Goal: Task Accomplishment & Management: Manage account settings

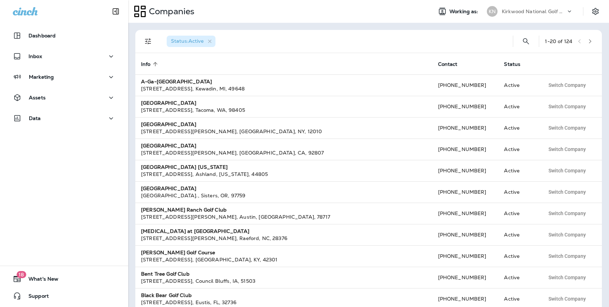
click at [528, 11] on p "Kirkwood National Golf Club" at bounding box center [534, 12] width 64 height 6
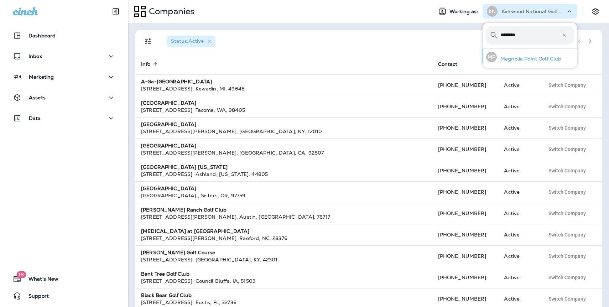
type input "********"
click at [531, 57] on p "Magnolia Point Golf Club" at bounding box center [529, 59] width 64 height 6
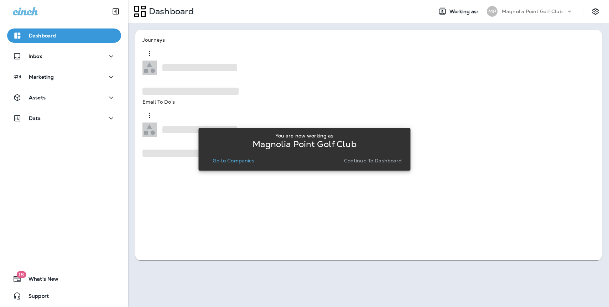
click at [374, 161] on p "Continue to Dashboard" at bounding box center [373, 161] width 58 height 6
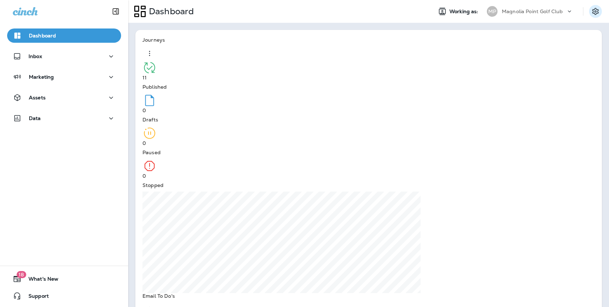
click at [595, 11] on icon "Settings" at bounding box center [595, 11] width 9 height 9
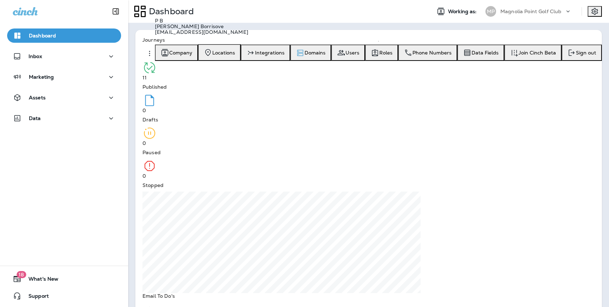
click at [325, 56] on span "Domains" at bounding box center [314, 53] width 21 height 6
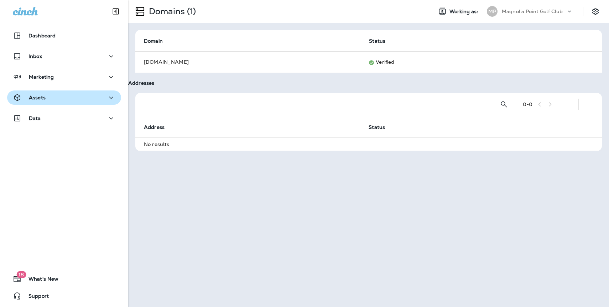
click at [43, 99] on p "Assets" at bounding box center [37, 98] width 17 height 6
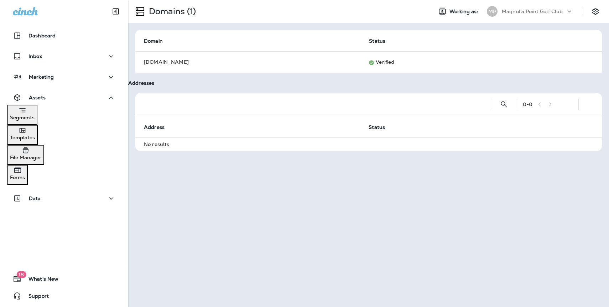
click at [35, 117] on p "Segments" at bounding box center [22, 118] width 25 height 6
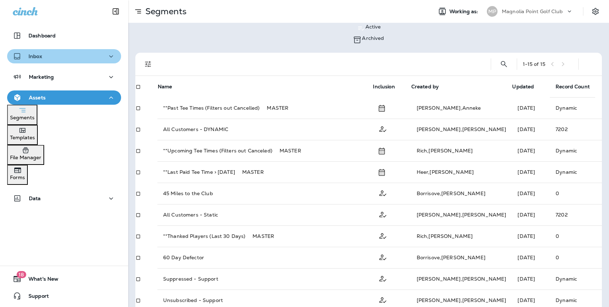
click at [44, 56] on div "Inbox" at bounding box center [64, 56] width 103 height 9
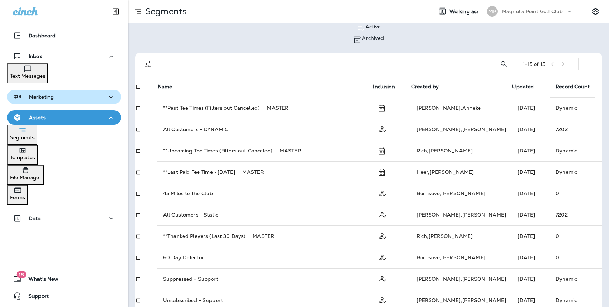
click at [52, 101] on button "Marketing" at bounding box center [64, 97] width 114 height 14
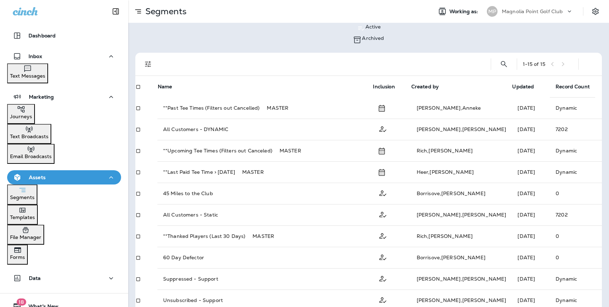
click at [52, 153] on p "Email Broadcasts" at bounding box center [31, 156] width 42 height 6
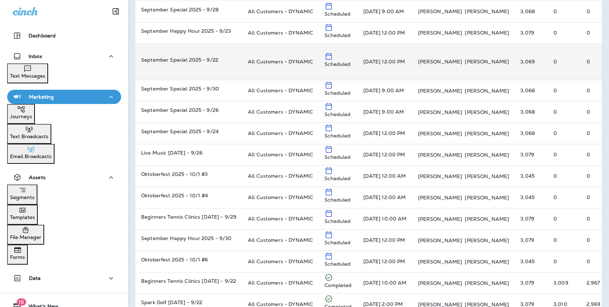
scroll to position [202, 0]
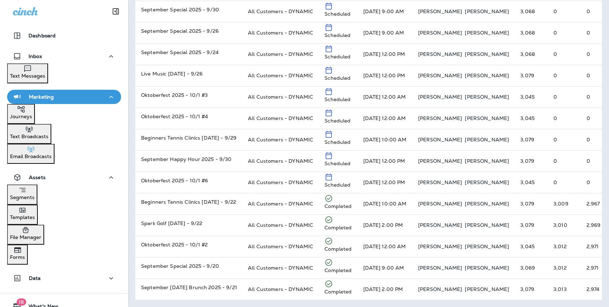
click at [35, 193] on div "Segments" at bounding box center [22, 193] width 25 height 15
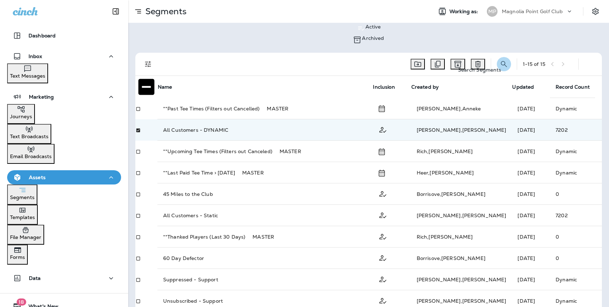
click at [500, 60] on icon "Search Segments" at bounding box center [504, 64] width 9 height 9
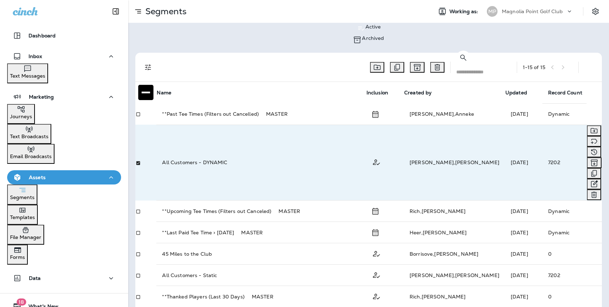
click at [270, 159] on div "All Customers - DYNAMIC" at bounding box center [261, 162] width 198 height 7
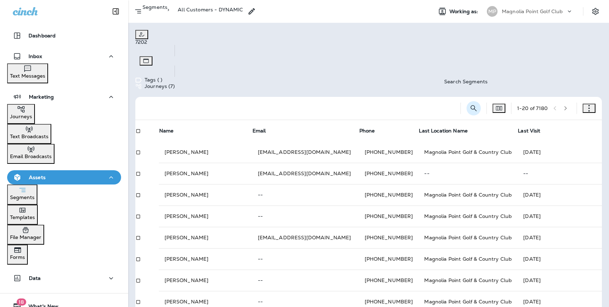
click at [469, 104] on icon "Search Segments" at bounding box center [473, 108] width 9 height 9
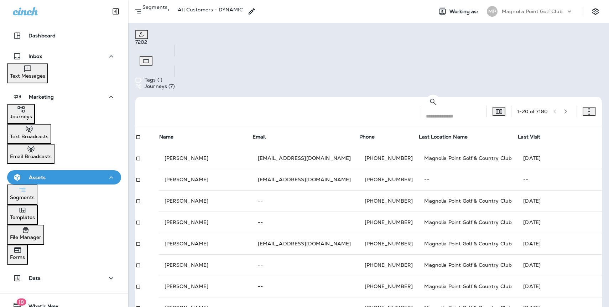
click at [438, 107] on input "text" at bounding box center [456, 116] width 60 height 19
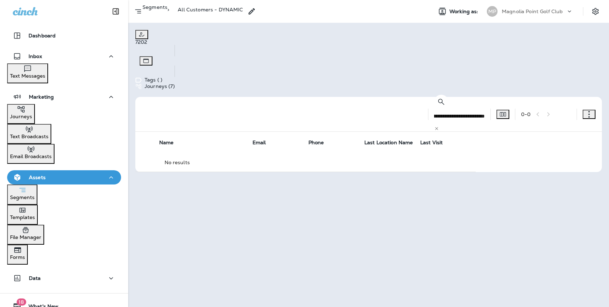
scroll to position [0, 46]
type input "**********"
click at [452, 107] on input "**********" at bounding box center [459, 116] width 51 height 19
click at [439, 126] on icon at bounding box center [436, 128] width 5 height 5
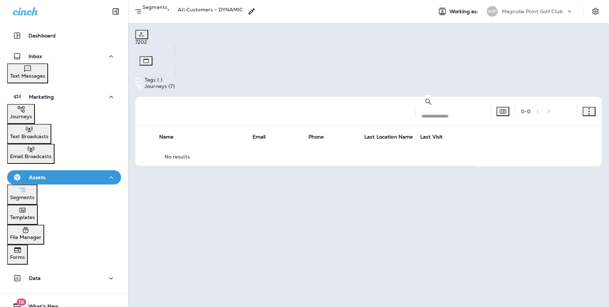
click at [450, 107] on input "text" at bounding box center [452, 116] width 63 height 19
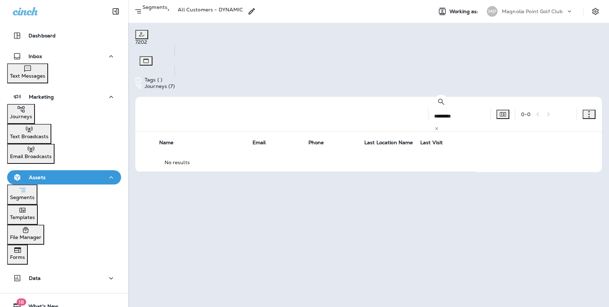
drag, startPoint x: 439, startPoint y: 72, endPoint x: 391, endPoint y: 72, distance: 48.1
click at [434, 97] on div "​ ********* ​ ​" at bounding box center [459, 114] width 51 height 35
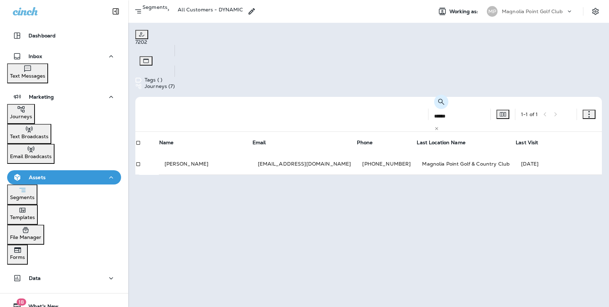
drag, startPoint x: 437, startPoint y: 72, endPoint x: 394, endPoint y: 72, distance: 42.7
click at [434, 97] on div "​ ****** ​ ​" at bounding box center [459, 114] width 51 height 35
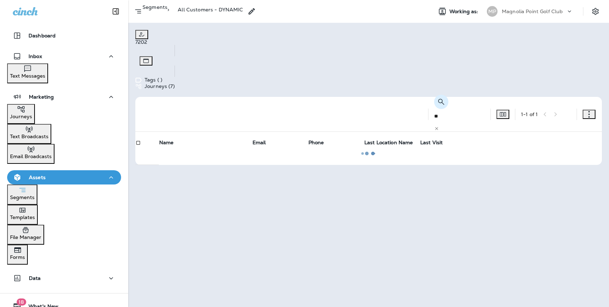
type input "*"
type input "******"
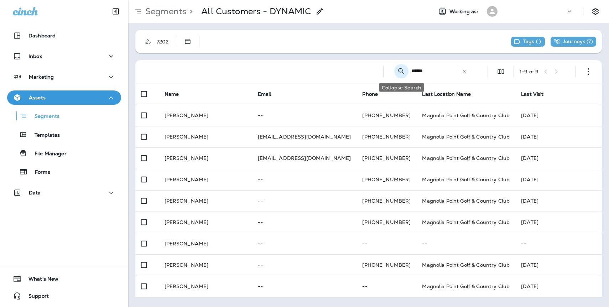
drag, startPoint x: 433, startPoint y: 69, endPoint x: 397, endPoint y: 69, distance: 36.0
click at [397, 69] on div "​ ****** ​ ​" at bounding box center [431, 71] width 85 height 19
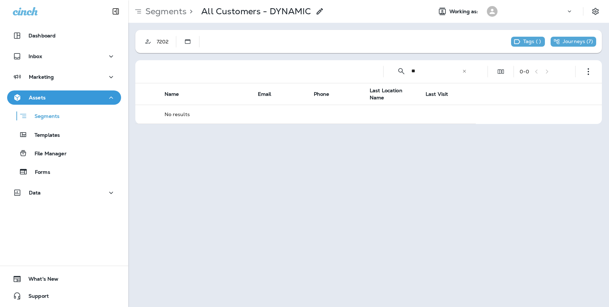
type input "*"
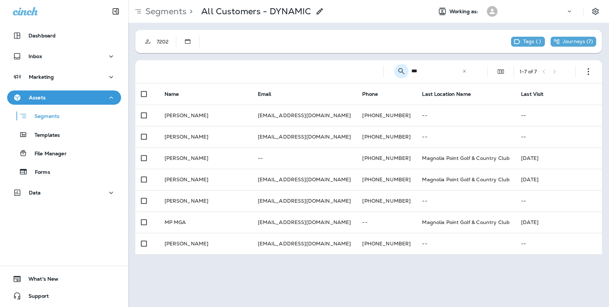
drag, startPoint x: 435, startPoint y: 71, endPoint x: 401, endPoint y: 70, distance: 34.2
click at [401, 70] on div "​ *** ​ ​" at bounding box center [431, 71] width 85 height 19
type input "*******"
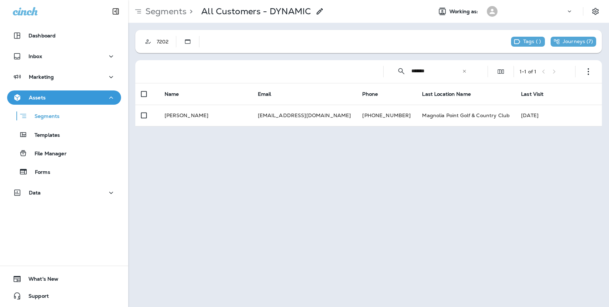
drag, startPoint x: 437, startPoint y: 71, endPoint x: 409, endPoint y: 71, distance: 28.1
click at [409, 71] on div "​ ******* ​ ​" at bounding box center [431, 71] width 85 height 19
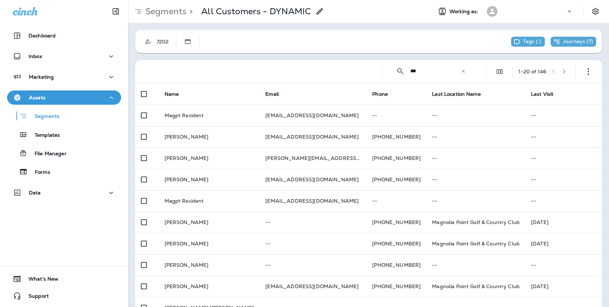
click at [431, 71] on input "***" at bounding box center [435, 71] width 51 height 19
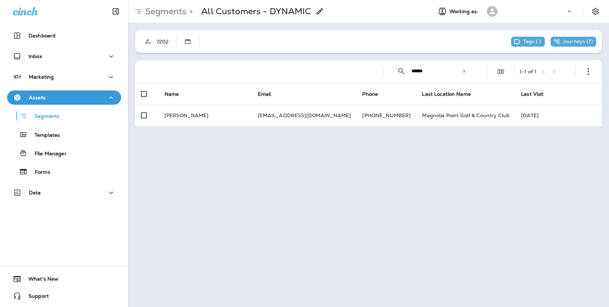
drag, startPoint x: 437, startPoint y: 74, endPoint x: 409, endPoint y: 74, distance: 27.4
click at [409, 74] on div "​ ****** ​ ​" at bounding box center [431, 71] width 85 height 19
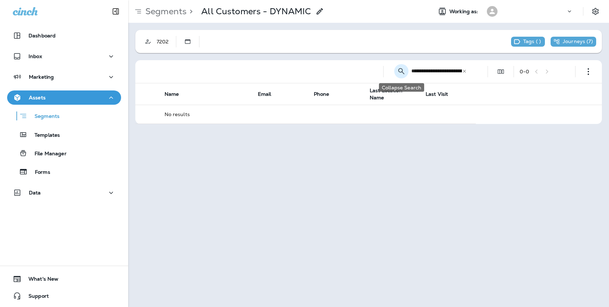
drag, startPoint x: 461, startPoint y: 71, endPoint x: 401, endPoint y: 72, distance: 59.8
click at [401, 71] on div "**********" at bounding box center [431, 71] width 85 height 19
click at [422, 70] on input "**********" at bounding box center [436, 71] width 51 height 19
drag, startPoint x: 426, startPoint y: 71, endPoint x: 408, endPoint y: 71, distance: 17.8
click at [408, 71] on div "**********" at bounding box center [431, 71] width 85 height 19
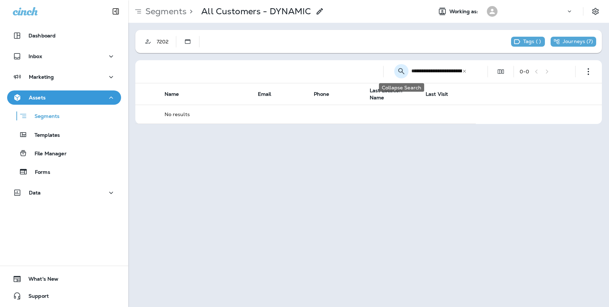
type input "**********"
drag, startPoint x: 410, startPoint y: 70, endPoint x: 495, endPoint y: 72, distance: 85.1
click at [494, 72] on div "**********" at bounding box center [370, 71] width 458 height 23
click at [466, 72] on icon at bounding box center [464, 71] width 5 height 5
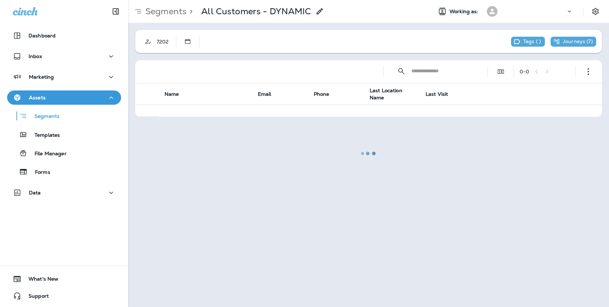
click at [442, 71] on div at bounding box center [368, 154] width 479 height 306
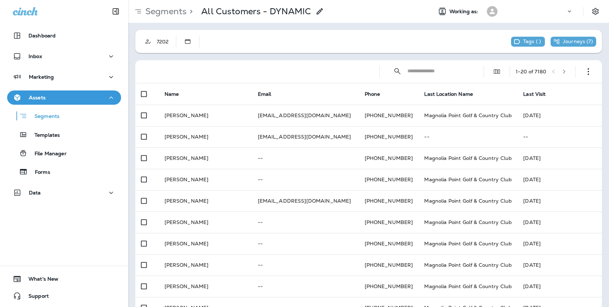
click at [442, 71] on input "text" at bounding box center [438, 71] width 63 height 19
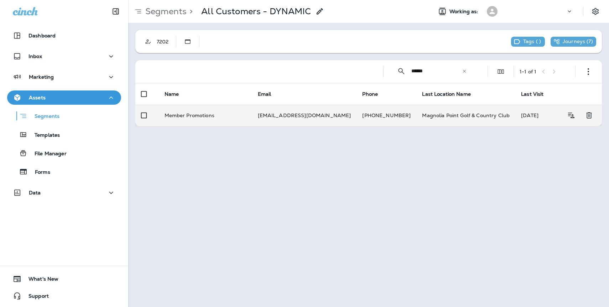
click at [337, 116] on td "[EMAIL_ADDRESS][DOMAIN_NAME]" at bounding box center [304, 115] width 105 height 21
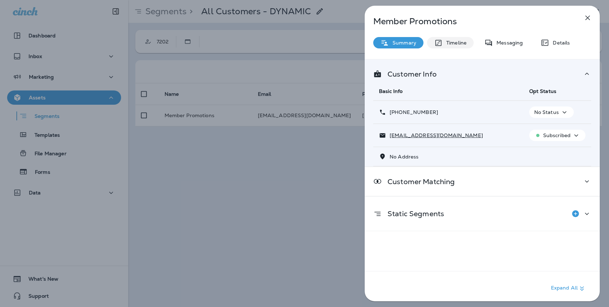
click at [444, 48] on div "Timeline" at bounding box center [450, 42] width 47 height 11
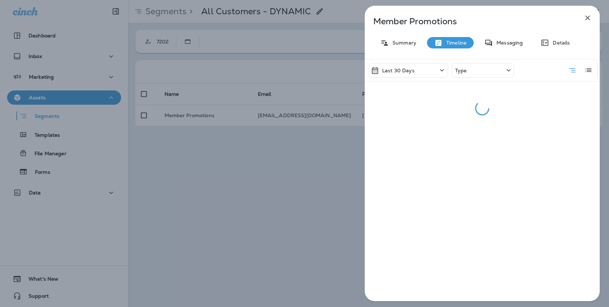
click at [472, 72] on div "Type" at bounding box center [483, 70] width 62 height 15
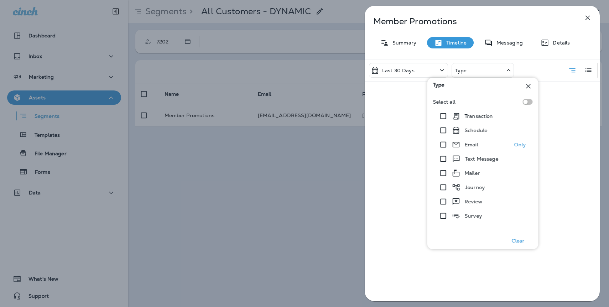
click at [473, 144] on p "Email" at bounding box center [472, 145] width 14 height 6
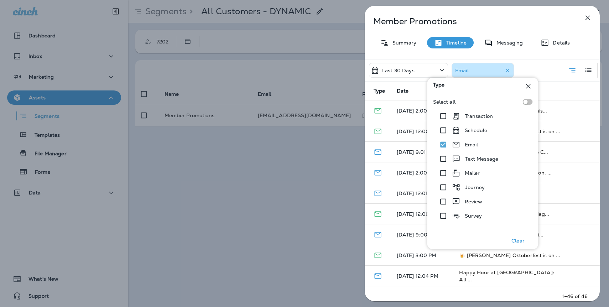
click at [529, 84] on icon at bounding box center [528, 86] width 9 height 9
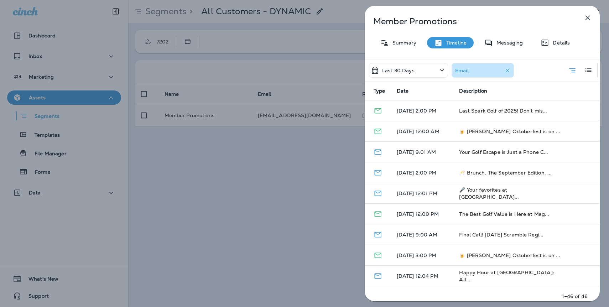
click at [264, 150] on div "Member Promotions Summary Timeline Messaging Details Last 30 Days Email Type Da…" at bounding box center [304, 153] width 609 height 307
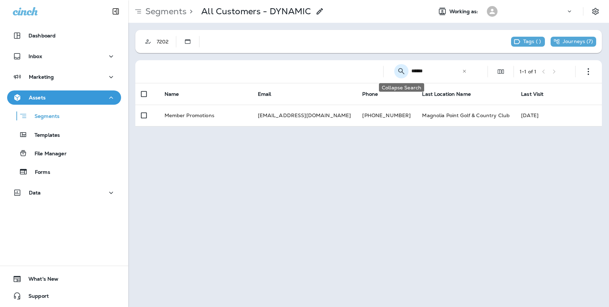
drag, startPoint x: 441, startPoint y: 68, endPoint x: 402, endPoint y: 68, distance: 39.2
click at [402, 68] on div "​ ****** ​ ​" at bounding box center [431, 71] width 85 height 19
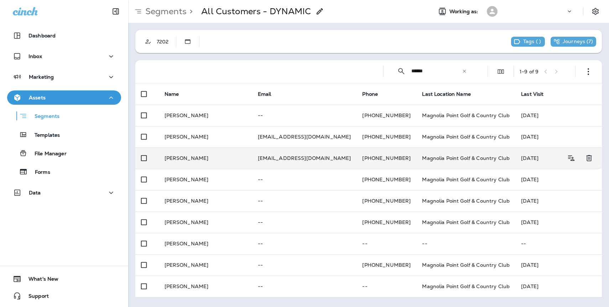
type input "******"
click at [299, 157] on td "[EMAIL_ADDRESS][DOMAIN_NAME]" at bounding box center [304, 157] width 105 height 21
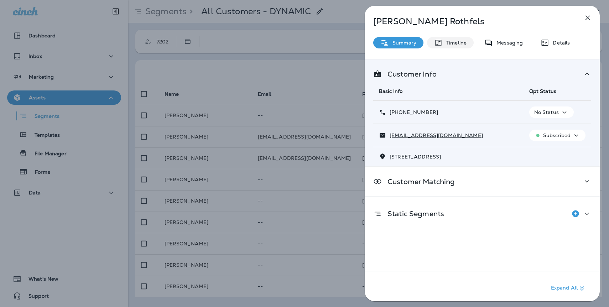
click at [452, 44] on p "Timeline" at bounding box center [455, 43] width 24 height 6
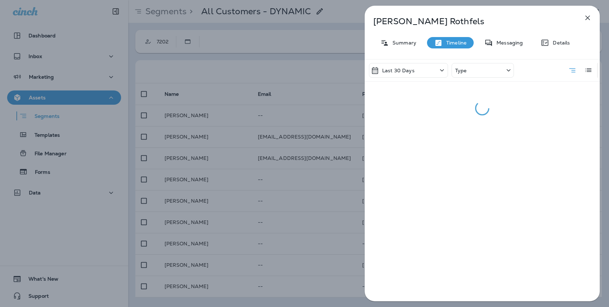
click at [470, 69] on div "Type" at bounding box center [483, 70] width 62 height 15
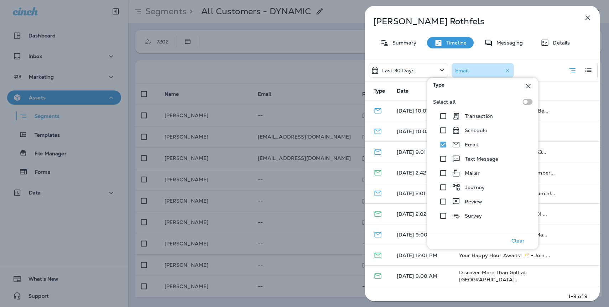
click at [535, 73] on div "Last 30 Days Email" at bounding box center [482, 70] width 235 height 22
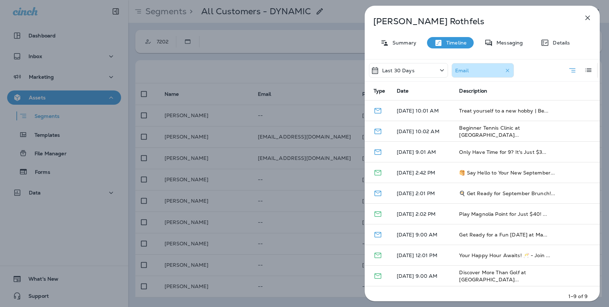
click at [584, 19] on icon "button" at bounding box center [587, 18] width 9 height 9
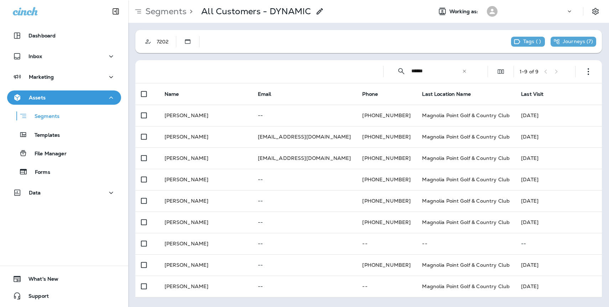
click at [418, 49] on div "7202 Tags ( ) Journeys ( 7 )" at bounding box center [368, 41] width 466 height 23
drag, startPoint x: 428, startPoint y: 72, endPoint x: 408, endPoint y: 73, distance: 20.0
click at [408, 73] on div "​ ****** ​ ​" at bounding box center [431, 71] width 85 height 19
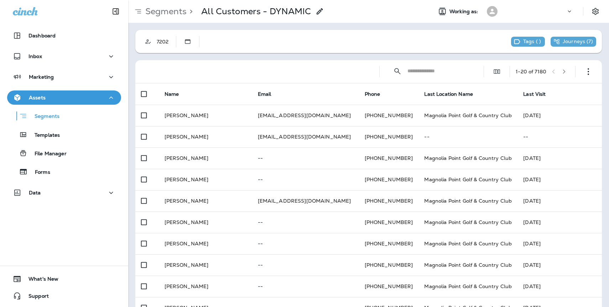
click at [425, 71] on input "text" at bounding box center [438, 71] width 63 height 19
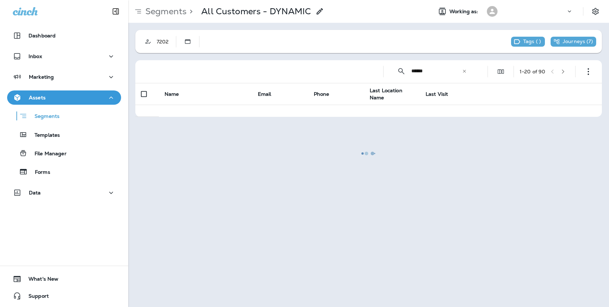
drag, startPoint x: 431, startPoint y: 68, endPoint x: 398, endPoint y: 74, distance: 33.9
click at [398, 74] on div at bounding box center [368, 154] width 479 height 306
click at [463, 71] on div at bounding box center [368, 154] width 479 height 306
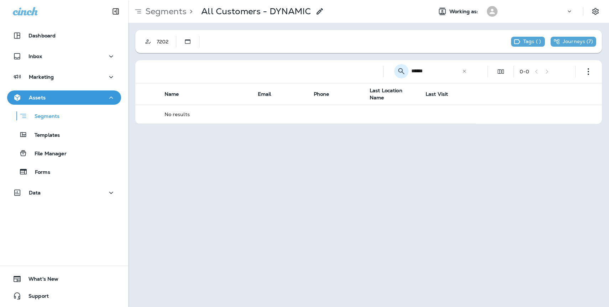
drag, startPoint x: 441, startPoint y: 71, endPoint x: 403, endPoint y: 73, distance: 37.8
click at [403, 73] on div "​ ****** ​ ​" at bounding box center [431, 71] width 85 height 19
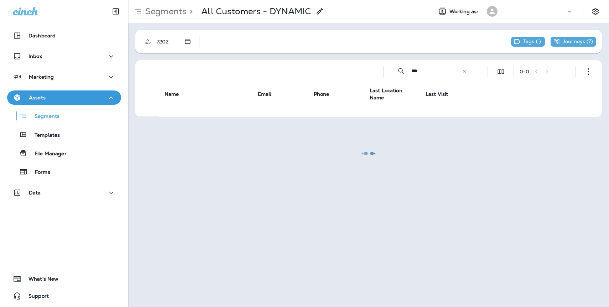
type input "***"
click at [421, 69] on div at bounding box center [368, 154] width 479 height 306
click at [464, 70] on div at bounding box center [368, 154] width 479 height 306
click at [463, 70] on div at bounding box center [368, 154] width 479 height 306
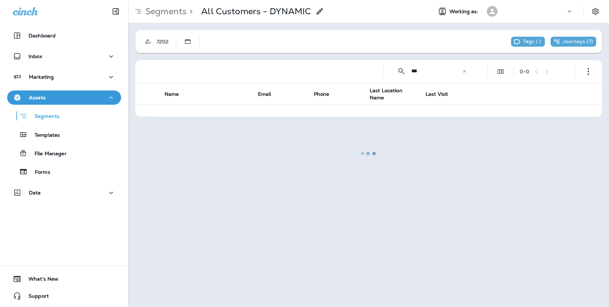
drag, startPoint x: 463, startPoint y: 70, endPoint x: 438, endPoint y: 74, distance: 25.6
click at [459, 71] on div at bounding box center [368, 154] width 479 height 306
click at [441, 70] on div at bounding box center [368, 154] width 479 height 306
click at [426, 69] on div at bounding box center [368, 154] width 479 height 306
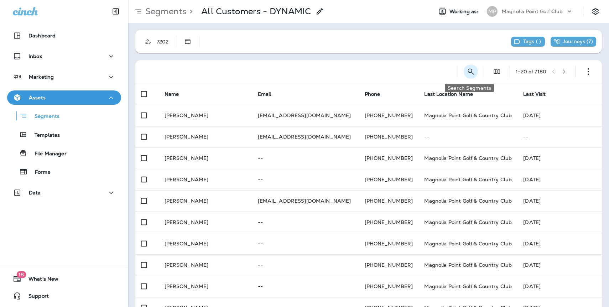
click at [468, 72] on icon "Search Segments" at bounding box center [470, 71] width 9 height 9
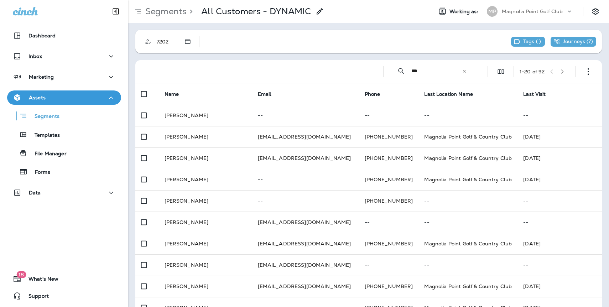
click at [425, 71] on input "***" at bounding box center [436, 71] width 51 height 19
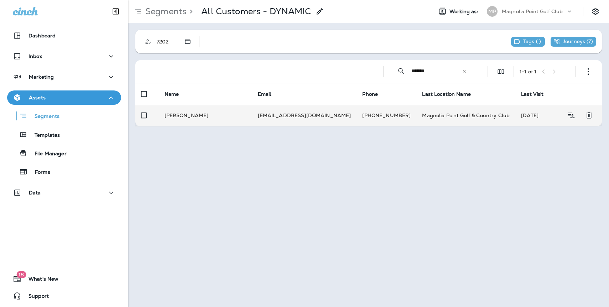
click at [341, 114] on td "[EMAIL_ADDRESS][DOMAIN_NAME]" at bounding box center [304, 115] width 105 height 21
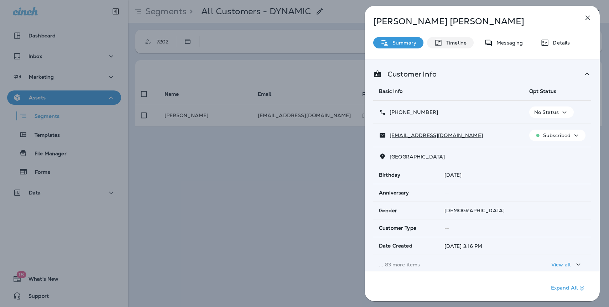
click at [463, 47] on div "Timeline" at bounding box center [450, 42] width 47 height 11
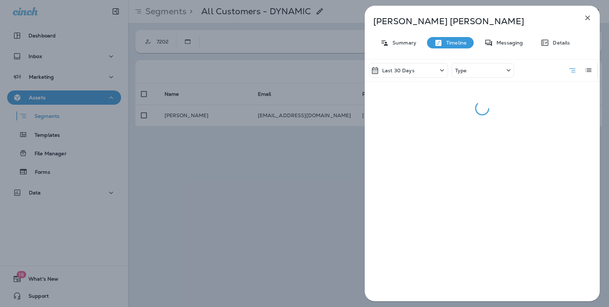
click at [474, 73] on div "Type" at bounding box center [483, 70] width 62 height 15
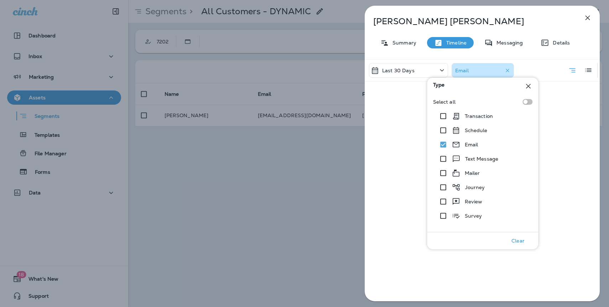
click at [556, 181] on div "Last 30 Days Email" at bounding box center [482, 182] width 235 height 246
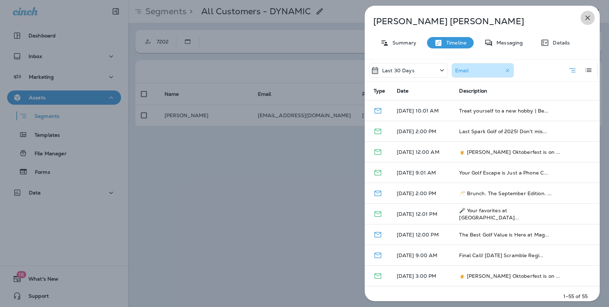
click at [589, 19] on icon "button" at bounding box center [587, 18] width 5 height 5
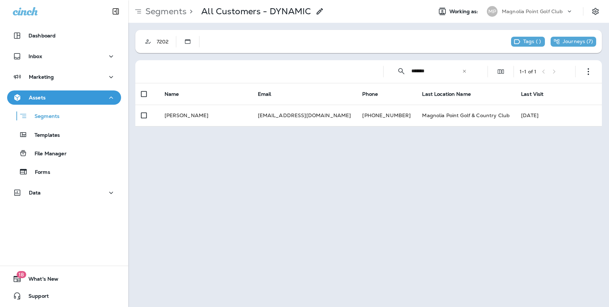
click at [431, 72] on input "*******" at bounding box center [436, 71] width 51 height 19
type input "*"
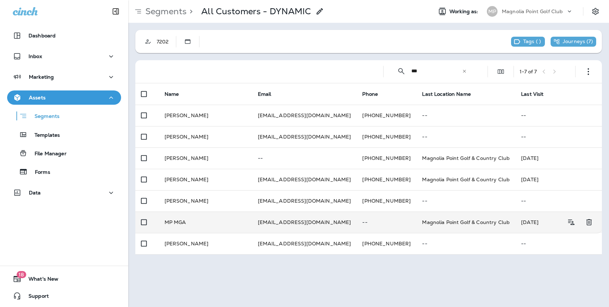
click at [323, 225] on td "[EMAIL_ADDRESS][DOMAIN_NAME]" at bounding box center [304, 222] width 105 height 21
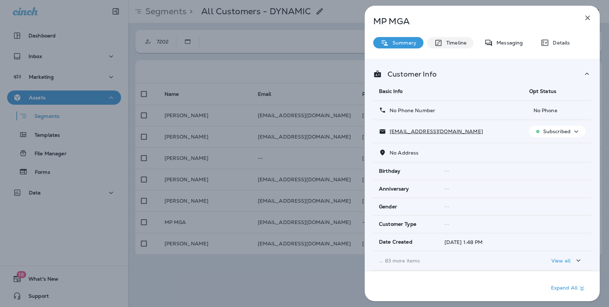
click at [456, 44] on p "Timeline" at bounding box center [455, 43] width 24 height 6
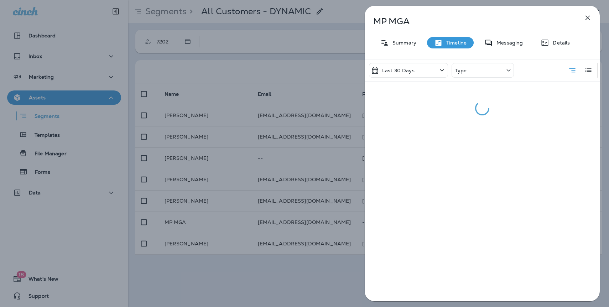
click at [475, 75] on div "Type" at bounding box center [483, 70] width 62 height 15
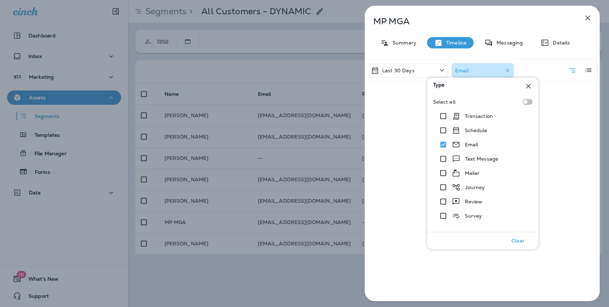
click at [538, 67] on div "Last 30 Days Email" at bounding box center [482, 70] width 235 height 22
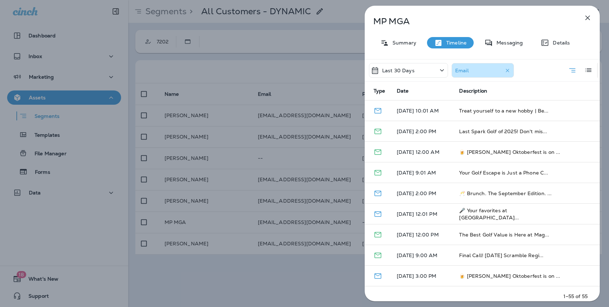
click at [586, 19] on icon "button" at bounding box center [587, 18] width 5 height 5
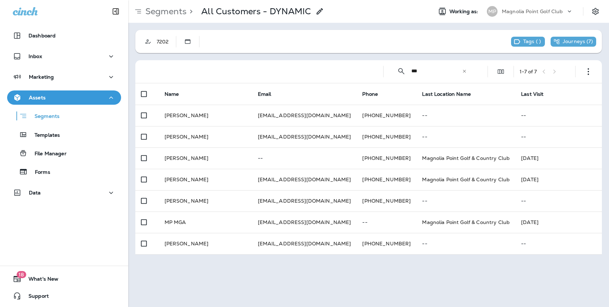
click at [429, 73] on input "***" at bounding box center [436, 71] width 51 height 19
type input "*"
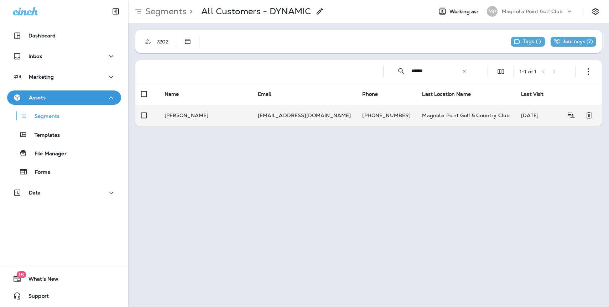
type input "******"
click at [321, 114] on td "[EMAIL_ADDRESS][DOMAIN_NAME]" at bounding box center [304, 115] width 105 height 21
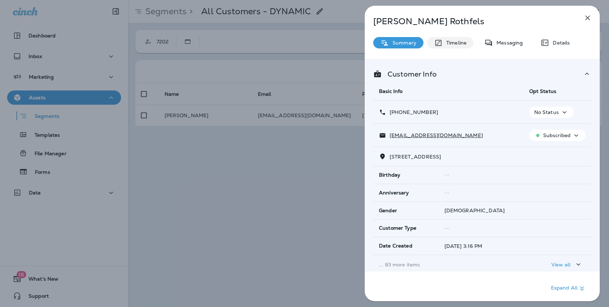
click at [459, 43] on p "Timeline" at bounding box center [455, 43] width 24 height 6
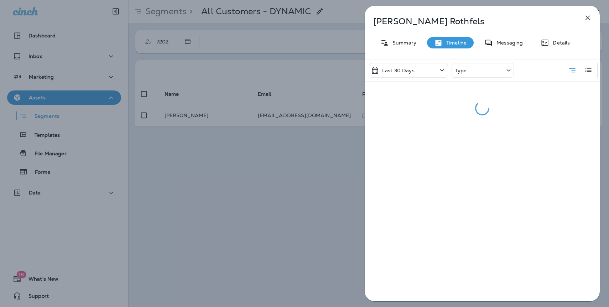
click at [470, 73] on div "Type" at bounding box center [483, 70] width 62 height 15
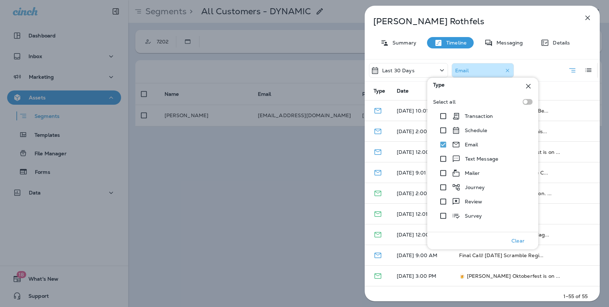
click at [562, 190] on td at bounding box center [581, 193] width 38 height 21
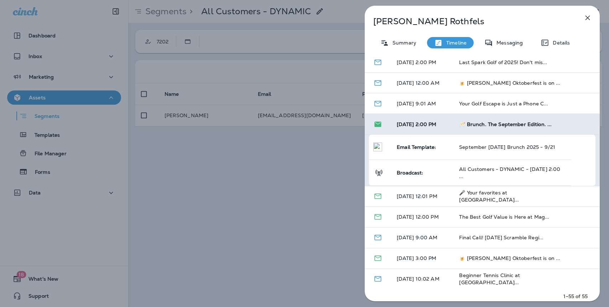
scroll to position [93, 0]
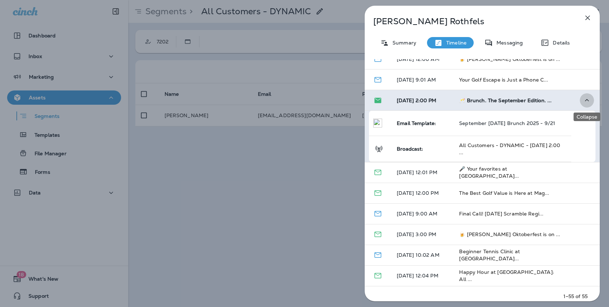
click at [589, 100] on icon "Collapse" at bounding box center [587, 100] width 9 height 9
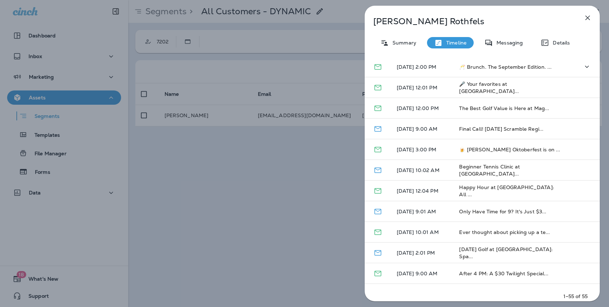
scroll to position [155, 0]
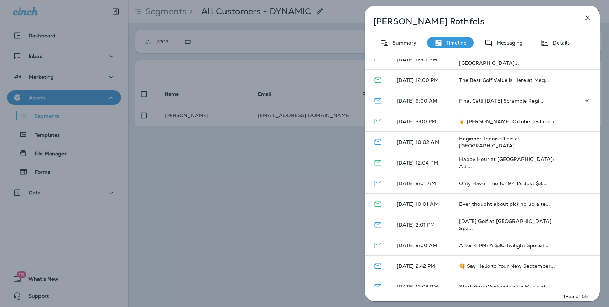
click at [430, 103] on p "[DATE] 9:00 AM" at bounding box center [422, 101] width 51 height 6
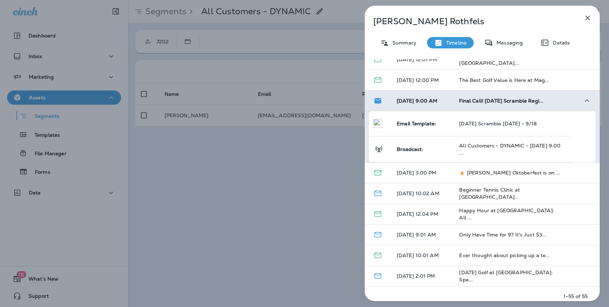
click at [587, 16] on icon "button" at bounding box center [587, 18] width 9 height 9
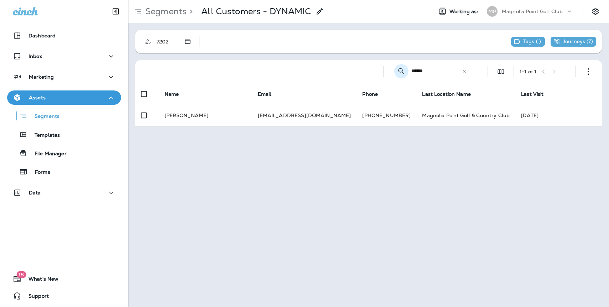
drag, startPoint x: 432, startPoint y: 72, endPoint x: 399, endPoint y: 72, distance: 32.4
click at [399, 72] on div "​ ****** ​ ​" at bounding box center [431, 71] width 85 height 19
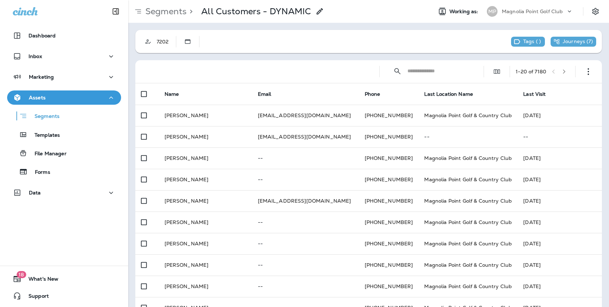
click at [416, 72] on input "text" at bounding box center [438, 71] width 63 height 19
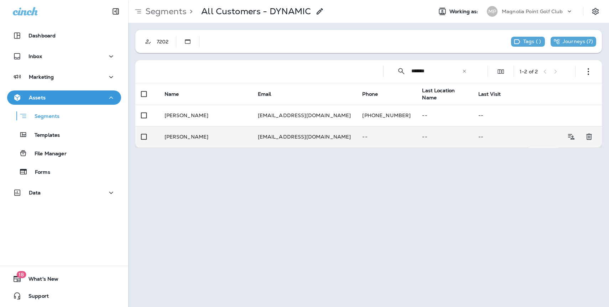
click at [308, 140] on td "[EMAIL_ADDRESS][DOMAIN_NAME]" at bounding box center [304, 136] width 105 height 21
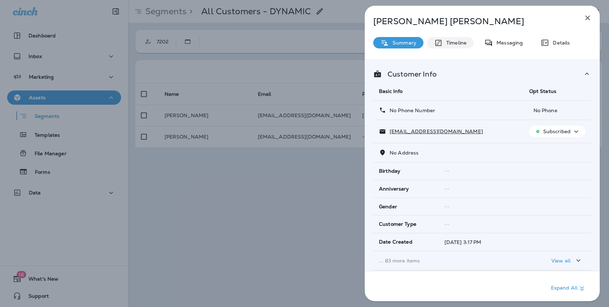
click at [457, 42] on p "Timeline" at bounding box center [455, 43] width 24 height 6
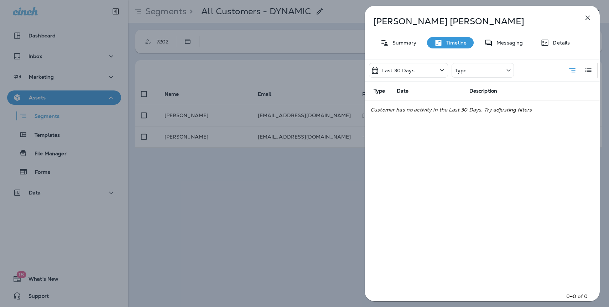
click at [478, 73] on div "Type" at bounding box center [483, 70] width 62 height 15
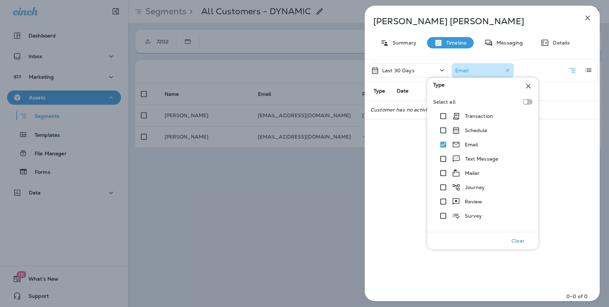
click at [562, 199] on div "Last 30 Days Email Type Date Description Customer has no activity with these fi…" at bounding box center [482, 182] width 235 height 246
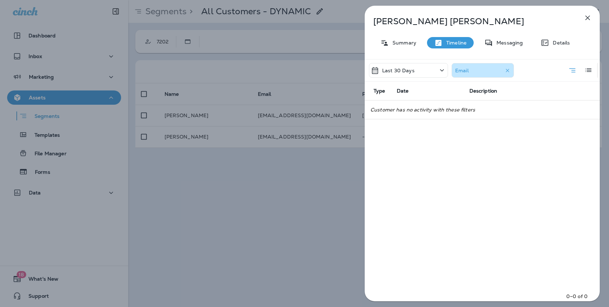
click at [423, 72] on div "Last 30 Days" at bounding box center [408, 70] width 79 height 15
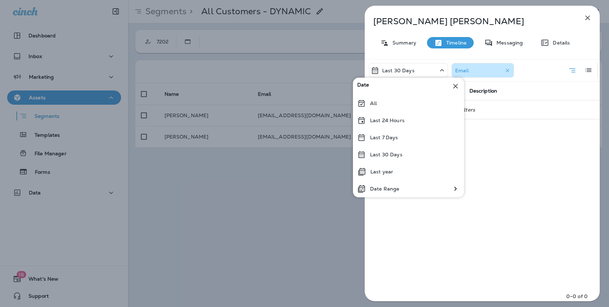
click at [454, 41] on p "Timeline" at bounding box center [455, 43] width 24 height 6
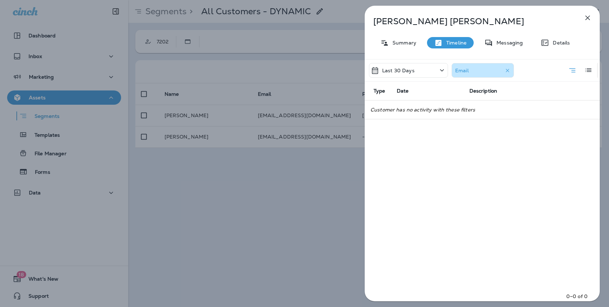
click at [475, 69] on div "Email" at bounding box center [484, 70] width 58 height 11
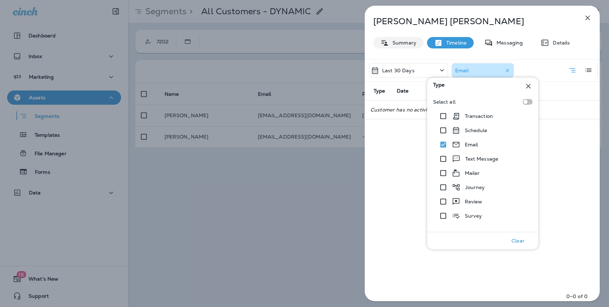
click at [409, 43] on p "Summary" at bounding box center [402, 43] width 27 height 6
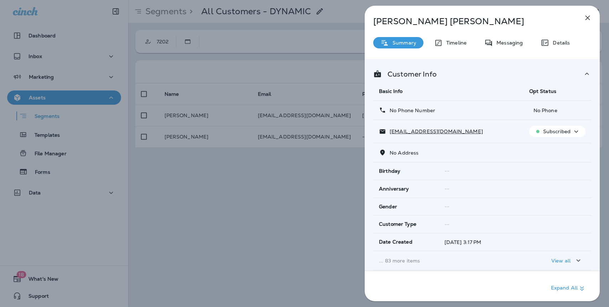
click at [585, 21] on icon "button" at bounding box center [587, 18] width 9 height 9
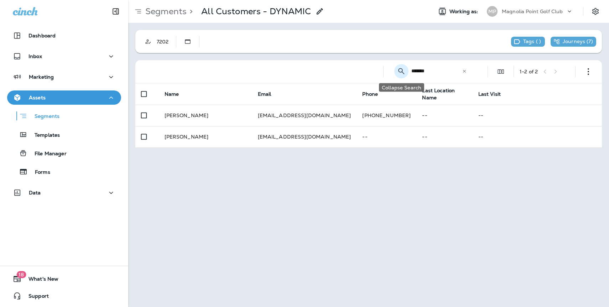
drag, startPoint x: 431, startPoint y: 71, endPoint x: 398, endPoint y: 72, distance: 32.8
click at [397, 72] on div "​ ******* ​ ​" at bounding box center [431, 71] width 85 height 19
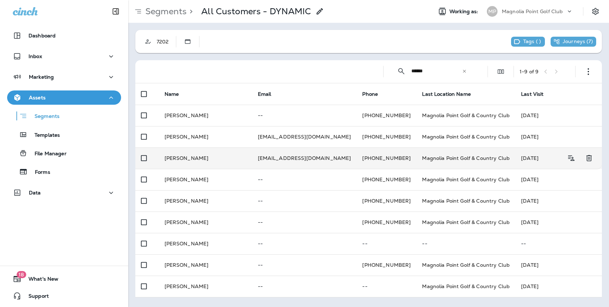
type input "******"
click at [230, 157] on td "[PERSON_NAME]" at bounding box center [205, 157] width 93 height 21
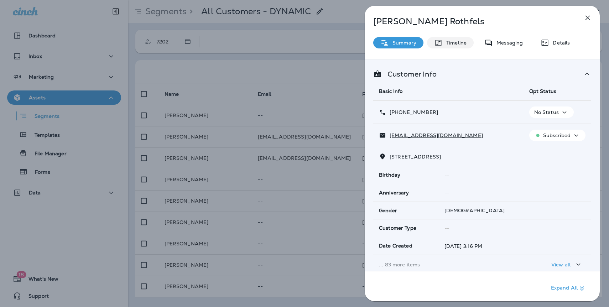
click at [448, 42] on p "Timeline" at bounding box center [455, 43] width 24 height 6
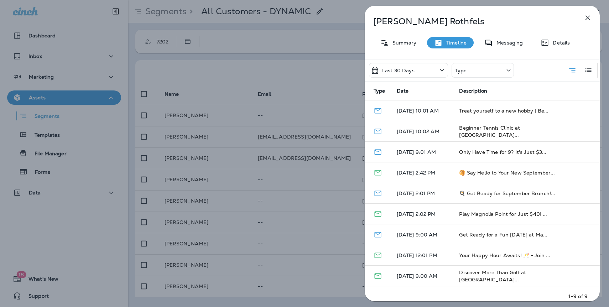
click at [468, 71] on div "Type" at bounding box center [483, 70] width 62 height 15
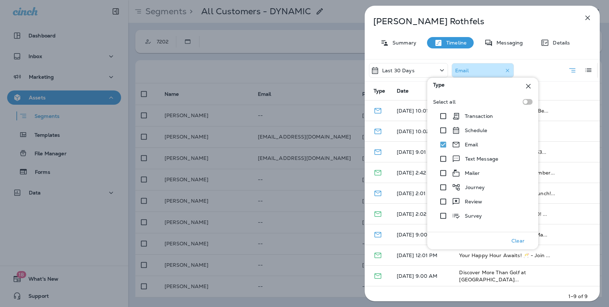
click at [546, 68] on div "Last 30 Days Email" at bounding box center [482, 70] width 235 height 22
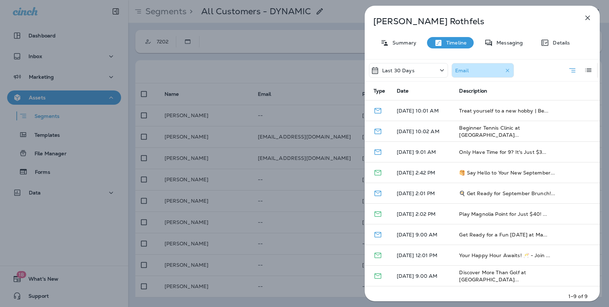
click at [434, 76] on div "Last 30 Days" at bounding box center [408, 70] width 79 height 15
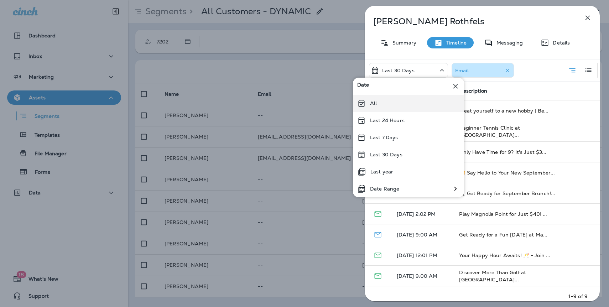
click at [374, 104] on p "All" at bounding box center [373, 103] width 7 height 6
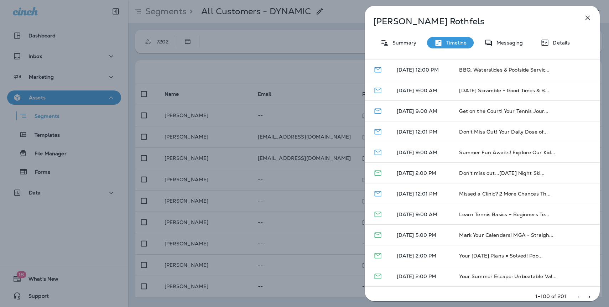
scroll to position [862, 0]
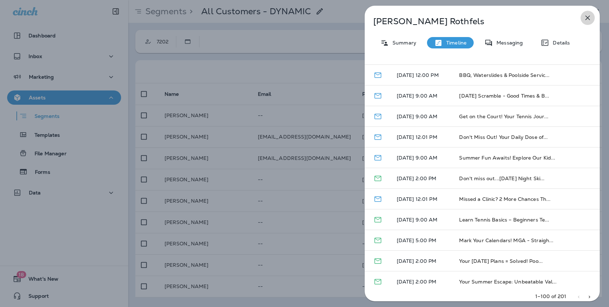
click at [584, 18] on icon "button" at bounding box center [587, 18] width 9 height 9
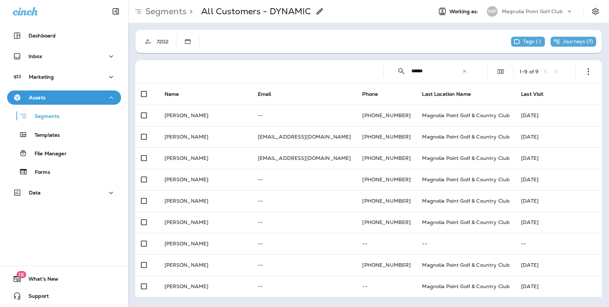
click at [454, 48] on div "7202 Tags ( ) Journeys ( 7 )" at bounding box center [368, 41] width 466 height 23
click at [57, 135] on p "Templates" at bounding box center [43, 135] width 32 height 7
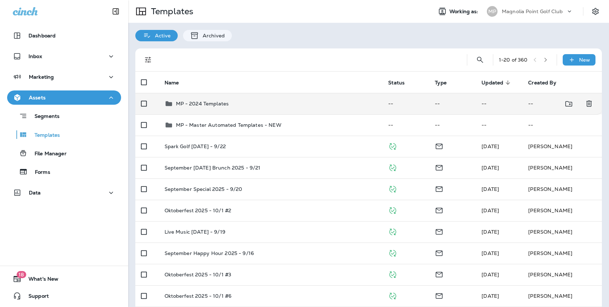
click at [212, 104] on p "MP - 2024 Templates" at bounding box center [202, 104] width 53 height 6
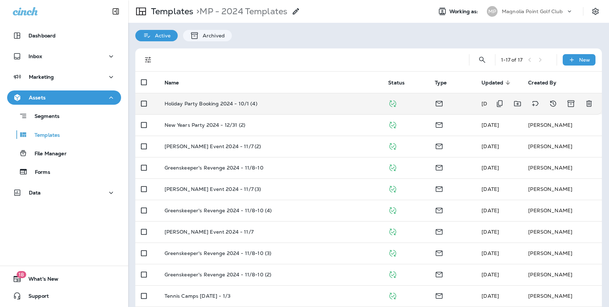
click at [246, 103] on p "Holiday Party Booking 2024 - 10/1 (4)" at bounding box center [211, 104] width 93 height 6
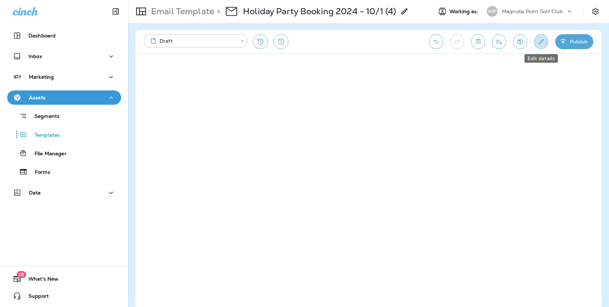
click at [539, 41] on icon "Edit details" at bounding box center [540, 41] width 7 height 7
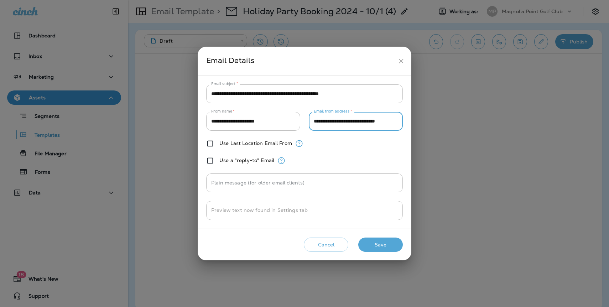
scroll to position [0, 9]
drag, startPoint x: 391, startPoint y: 122, endPoint x: 409, endPoint y: 122, distance: 18.9
click at [409, 122] on div "**********" at bounding box center [305, 152] width 214 height 153
click at [319, 242] on button "Cancel" at bounding box center [326, 245] width 45 height 15
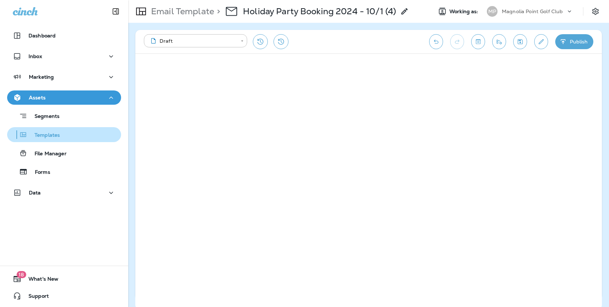
click at [51, 134] on p "Templates" at bounding box center [43, 135] width 32 height 7
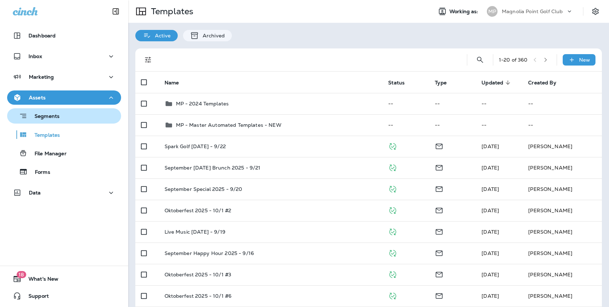
click at [55, 114] on p "Segments" at bounding box center [43, 116] width 32 height 7
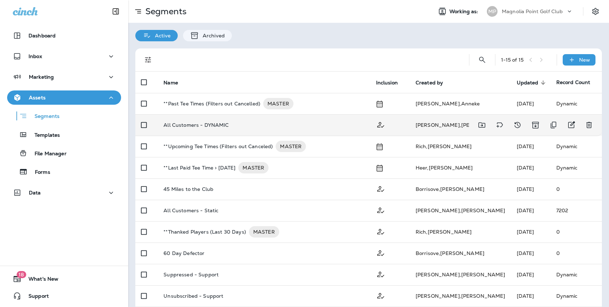
click at [213, 124] on p "All Customers - DYNAMIC" at bounding box center [195, 125] width 65 height 6
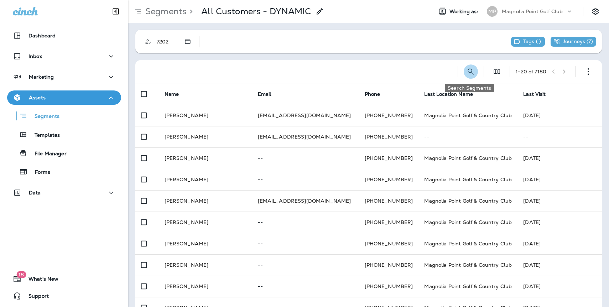
click at [468, 69] on icon "Search Segments" at bounding box center [470, 71] width 9 height 9
type input "******"
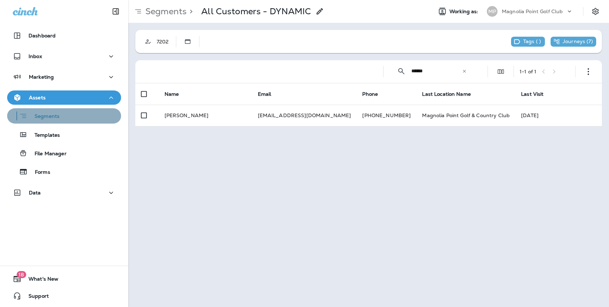
click at [47, 117] on p "Segments" at bounding box center [43, 116] width 32 height 7
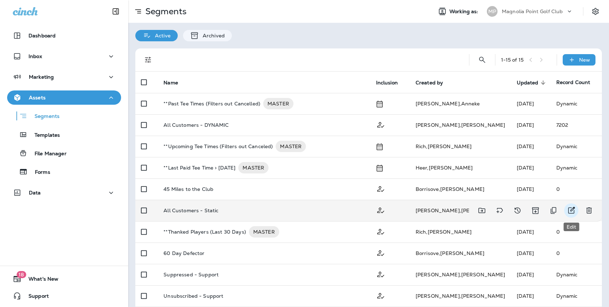
click at [572, 210] on icon "Edit" at bounding box center [571, 210] width 9 height 9
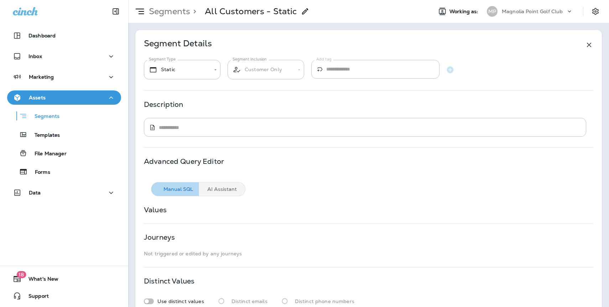
scroll to position [47, 0]
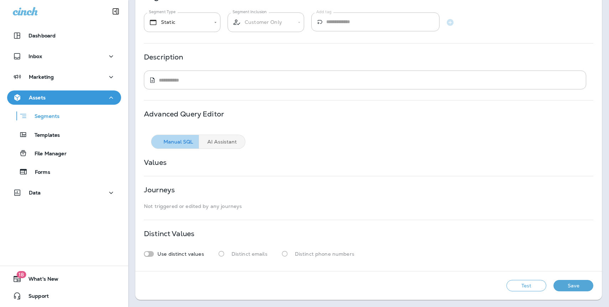
click at [533, 291] on button "Test" at bounding box center [526, 285] width 40 height 11
click at [579, 282] on button "Save" at bounding box center [573, 285] width 40 height 11
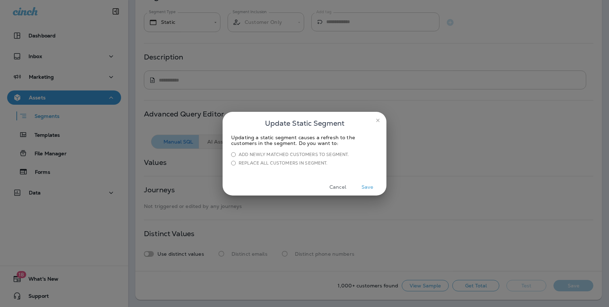
click at [370, 187] on button "Save" at bounding box center [367, 187] width 27 height 11
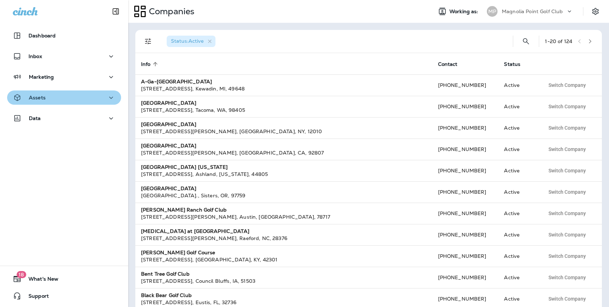
click at [41, 99] on p "Assets" at bounding box center [37, 98] width 17 height 6
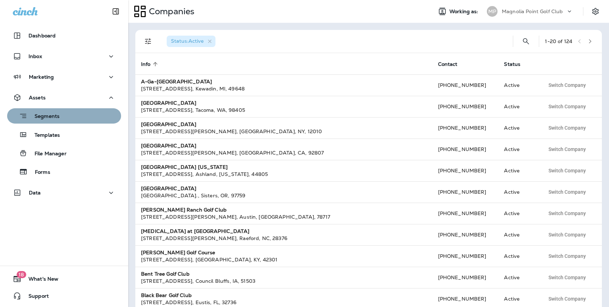
click at [62, 120] on div "Segments" at bounding box center [64, 115] width 108 height 11
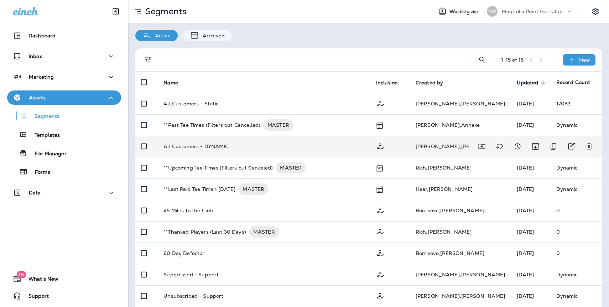
click at [287, 140] on td "All Customers - DYNAMIC" at bounding box center [264, 146] width 212 height 21
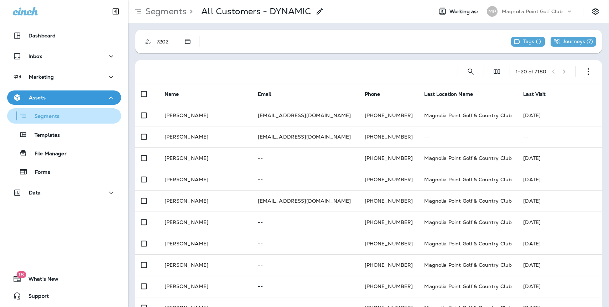
click at [51, 121] on button "Segments" at bounding box center [64, 115] width 114 height 15
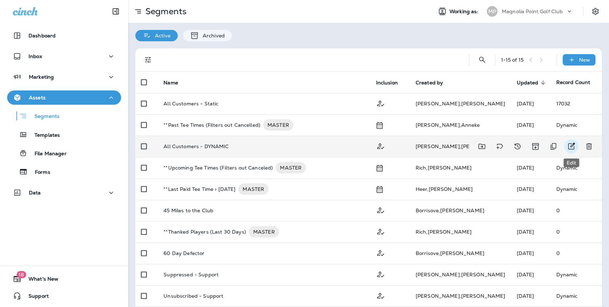
click at [572, 146] on icon "Edit" at bounding box center [571, 146] width 9 height 9
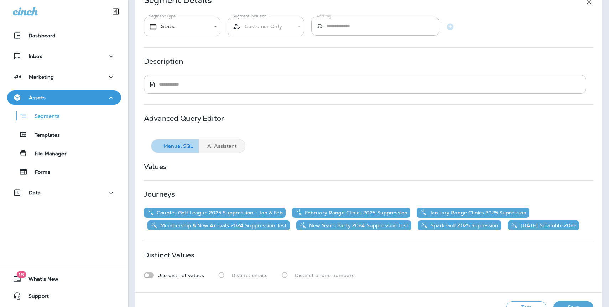
scroll to position [64, 0]
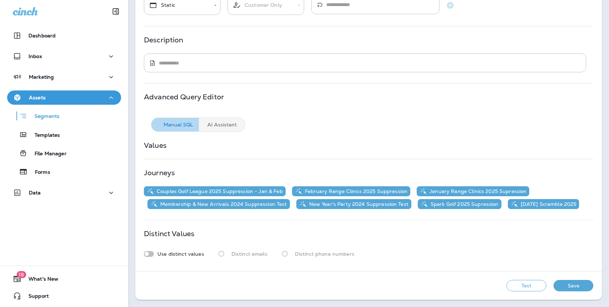
click at [530, 289] on button "Test" at bounding box center [526, 285] width 40 height 11
click at [575, 287] on button "Save" at bounding box center [573, 285] width 40 height 11
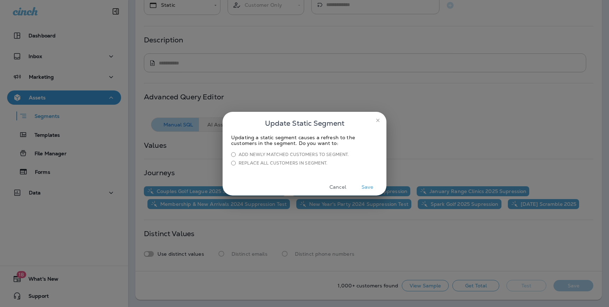
click at [401, 88] on div "Update Static Segment Updating a static segment causes a refresh to the custome…" at bounding box center [304, 153] width 609 height 307
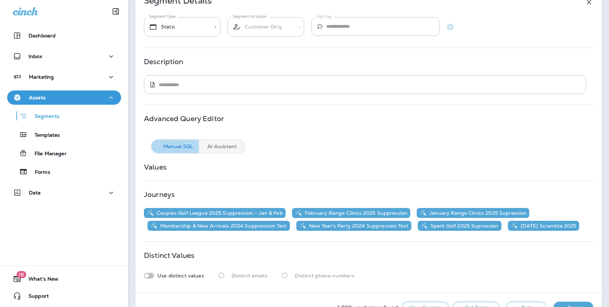
scroll to position [0, 0]
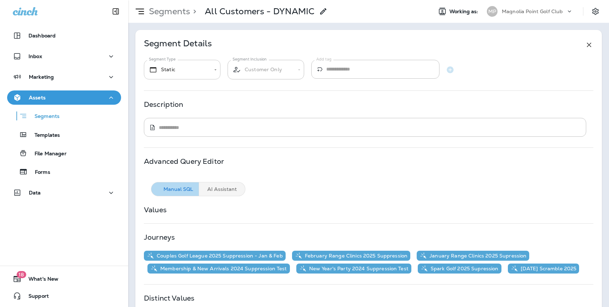
click at [208, 0] on body "**********" at bounding box center [304, 0] width 609 height 0
click at [168, 111] on li "Dynamic" at bounding box center [182, 109] width 77 height 17
type input "*******"
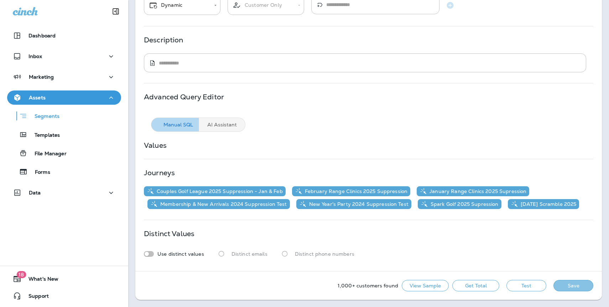
click at [572, 287] on button "Save" at bounding box center [573, 285] width 40 height 11
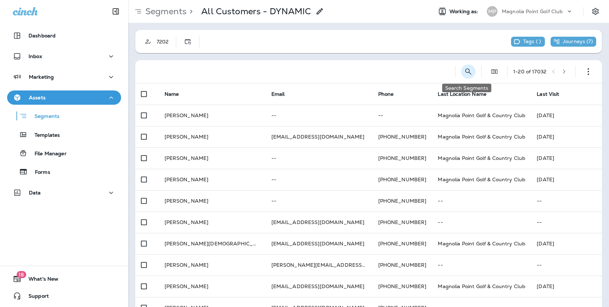
click at [466, 75] on icon "Search Segments" at bounding box center [468, 71] width 9 height 9
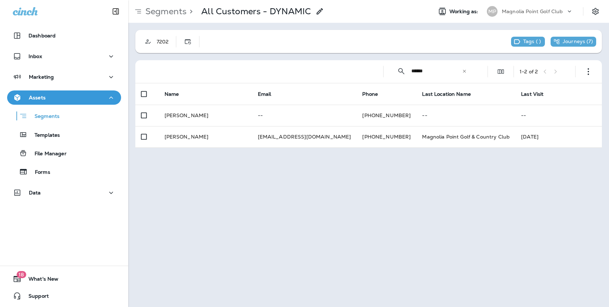
type input "******"
click at [466, 72] on icon at bounding box center [464, 71] width 5 height 5
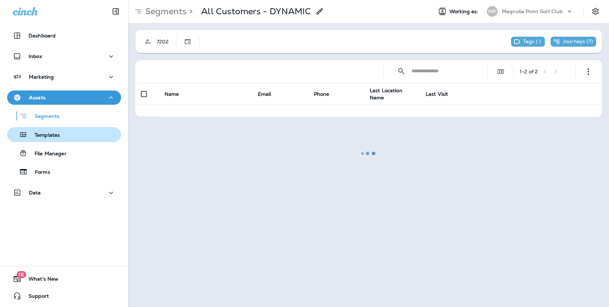
click at [53, 133] on p "Templates" at bounding box center [43, 135] width 32 height 7
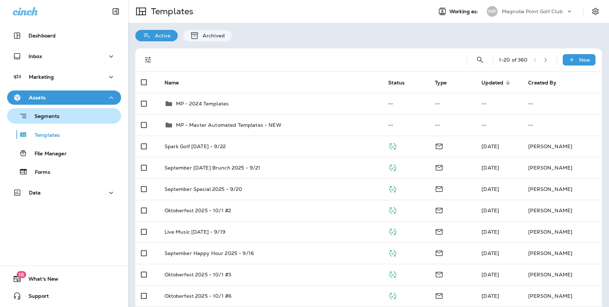
click at [49, 120] on p "Segments" at bounding box center [43, 116] width 32 height 7
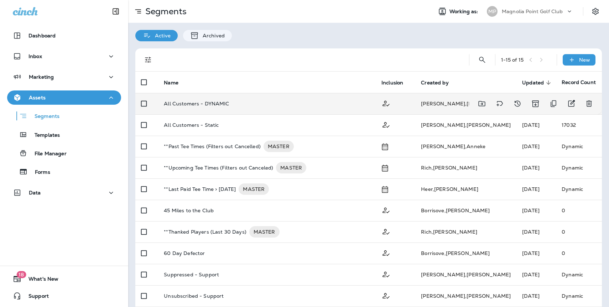
click at [220, 101] on p "All Customers - DYNAMIC" at bounding box center [196, 104] width 65 height 6
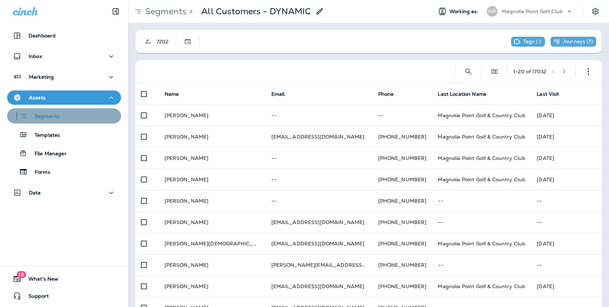
click at [52, 119] on p "Segments" at bounding box center [43, 116] width 32 height 7
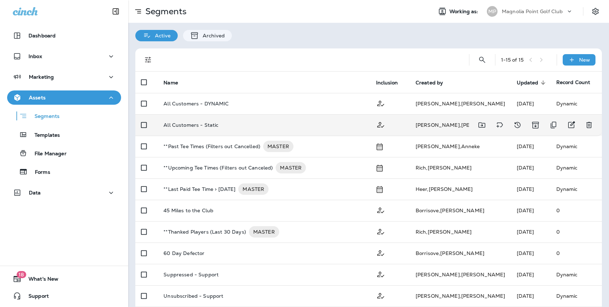
click at [286, 124] on div "All Customers - Static" at bounding box center [263, 125] width 201 height 6
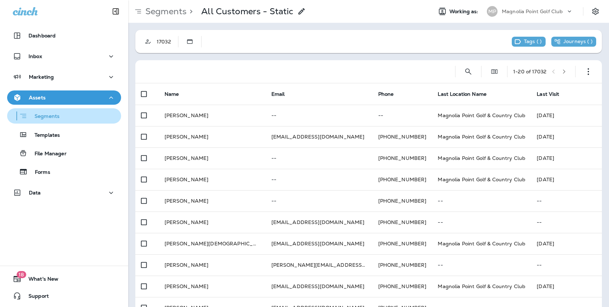
click at [59, 119] on div "Segments" at bounding box center [64, 115] width 108 height 11
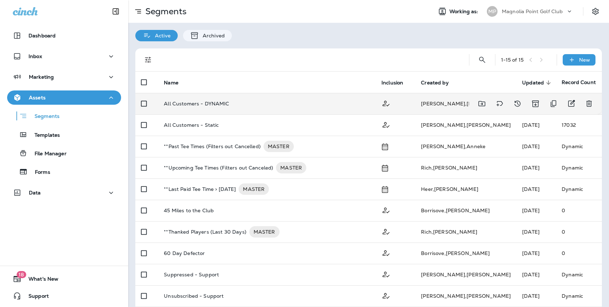
click at [236, 108] on td "All Customers - DYNAMIC" at bounding box center [267, 103] width 218 height 21
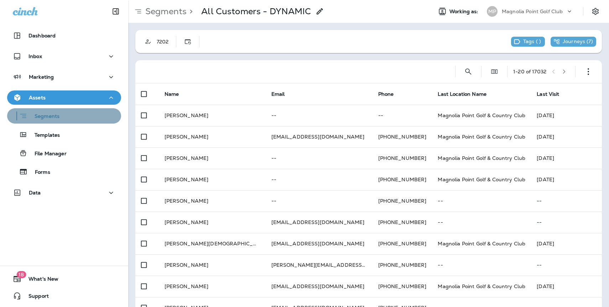
click at [82, 114] on div "Segments" at bounding box center [64, 115] width 108 height 11
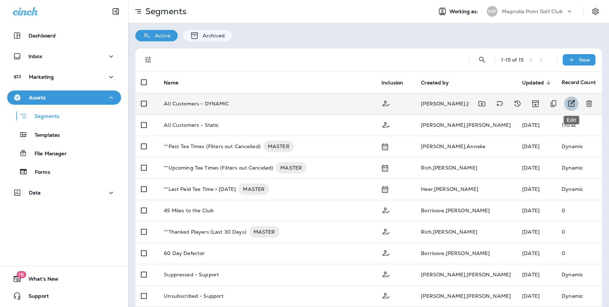
click at [570, 104] on icon "Edit" at bounding box center [571, 103] width 9 height 9
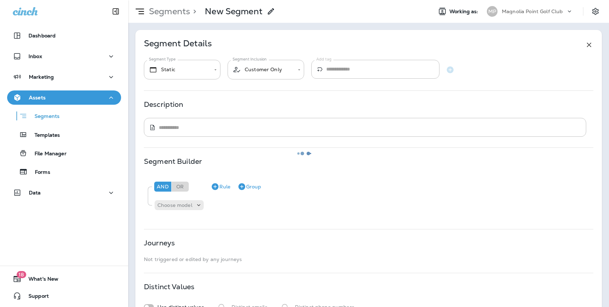
type input "*******"
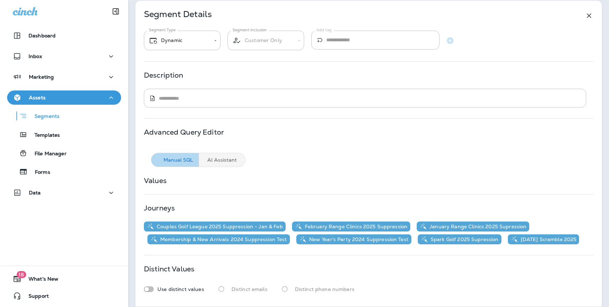
scroll to position [64, 0]
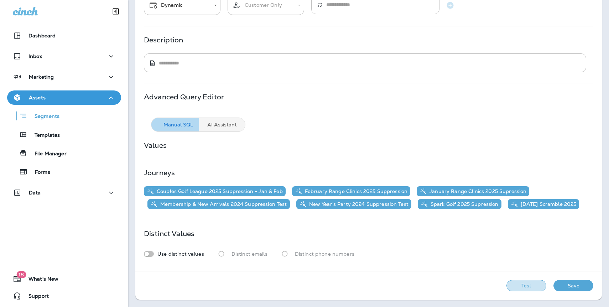
click at [530, 281] on button "Test" at bounding box center [526, 285] width 40 height 11
click at [575, 289] on button "Save" at bounding box center [573, 285] width 40 height 11
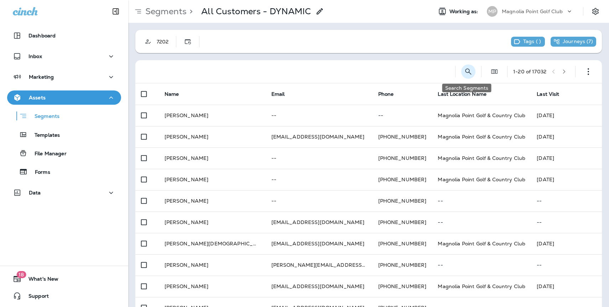
click at [466, 71] on icon "Search Segments" at bounding box center [468, 71] width 6 height 6
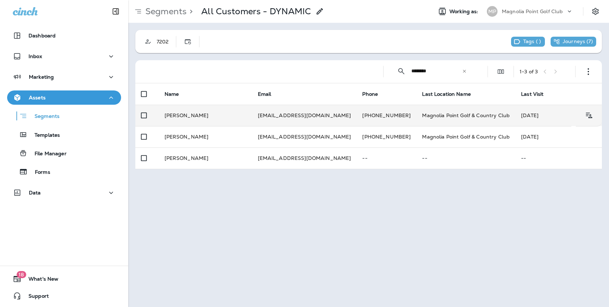
click at [306, 115] on td "[EMAIL_ADDRESS][DOMAIN_NAME]" at bounding box center [304, 115] width 105 height 21
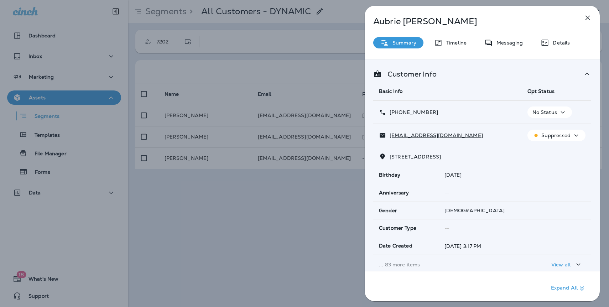
click at [559, 138] on p "Suppressed" at bounding box center [555, 135] width 29 height 6
click at [558, 171] on p "Reset Status" at bounding box center [561, 170] width 32 height 6
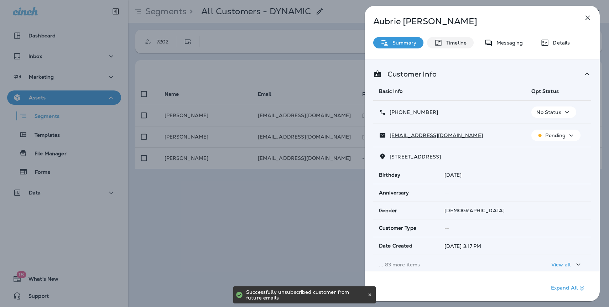
click at [449, 43] on p "Timeline" at bounding box center [455, 43] width 24 height 6
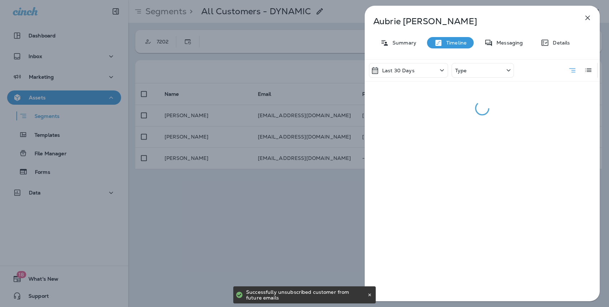
click at [469, 73] on div "Type" at bounding box center [483, 70] width 62 height 15
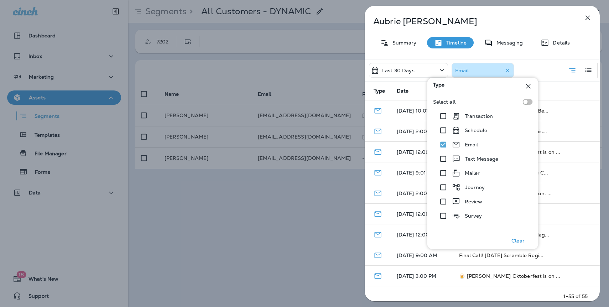
click at [570, 176] on div at bounding box center [573, 172] width 12 height 15
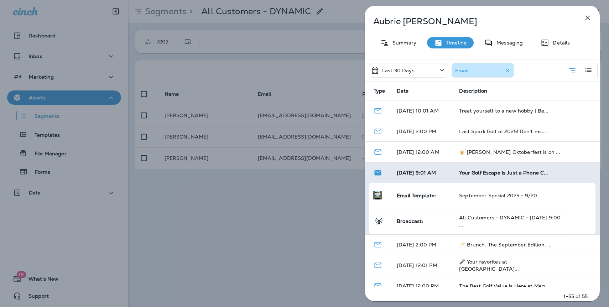
click at [486, 28] on div "Aubrie Blackner Summary Timeline Messaging Details Last 30 Days Email Type Date…" at bounding box center [482, 156] width 235 height 300
click at [587, 15] on icon "button" at bounding box center [587, 18] width 9 height 9
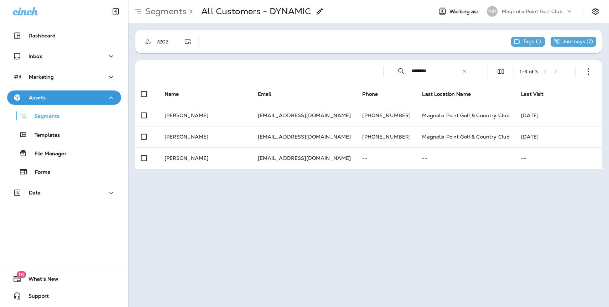
click at [431, 71] on input "********" at bounding box center [436, 71] width 51 height 19
drag, startPoint x: 436, startPoint y: 71, endPoint x: 393, endPoint y: 71, distance: 43.1
click at [393, 71] on div "​ ******** ​ ​" at bounding box center [431, 71] width 85 height 19
type input "*********"
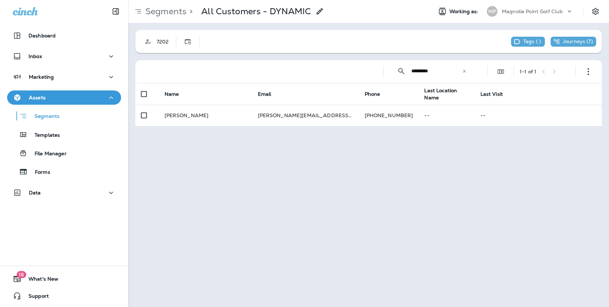
click at [465, 71] on icon at bounding box center [464, 71] width 5 height 5
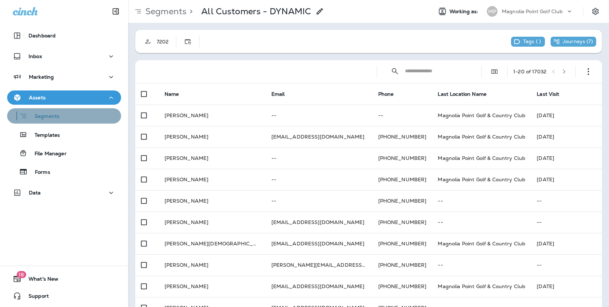
click at [51, 113] on p "Segments" at bounding box center [43, 116] width 32 height 7
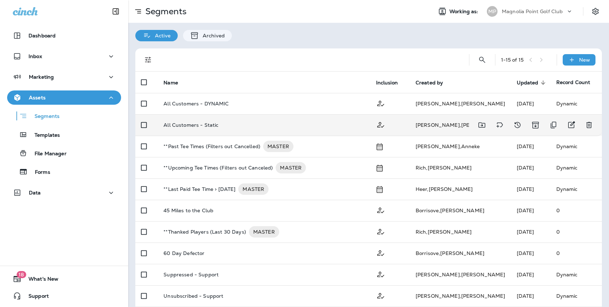
click at [210, 127] on p "All Customers - Static" at bounding box center [190, 125] width 55 height 6
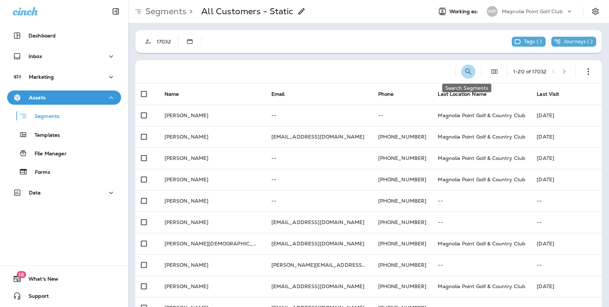
click at [469, 72] on icon "Search Segments" at bounding box center [468, 71] width 9 height 9
type input "******"
